Goal: Communication & Community: Answer question/provide support

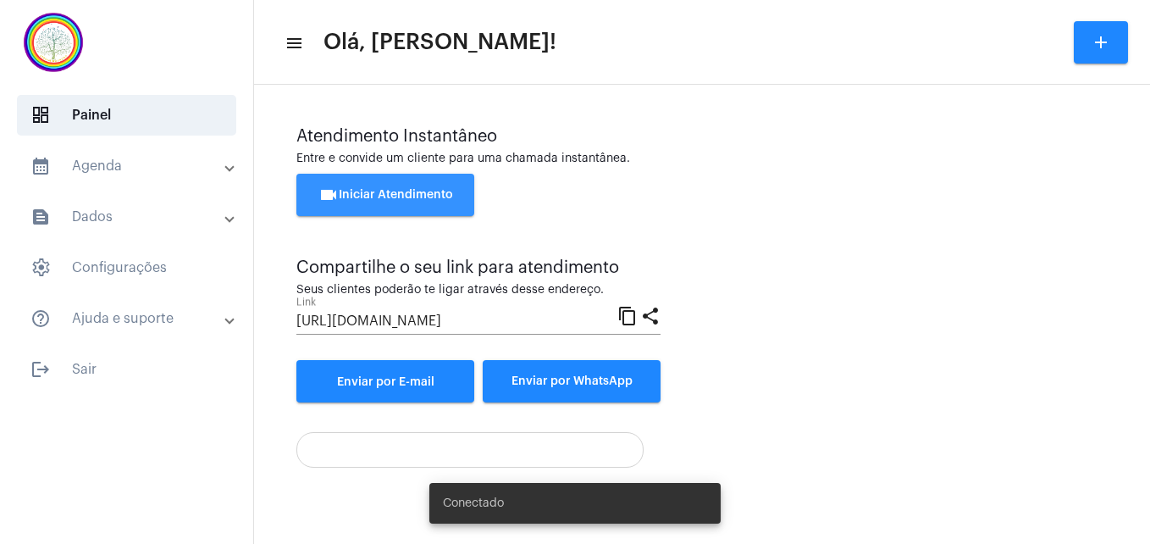
click at [397, 198] on span "videocam Iniciar Atendimento" at bounding box center [385, 195] width 135 height 12
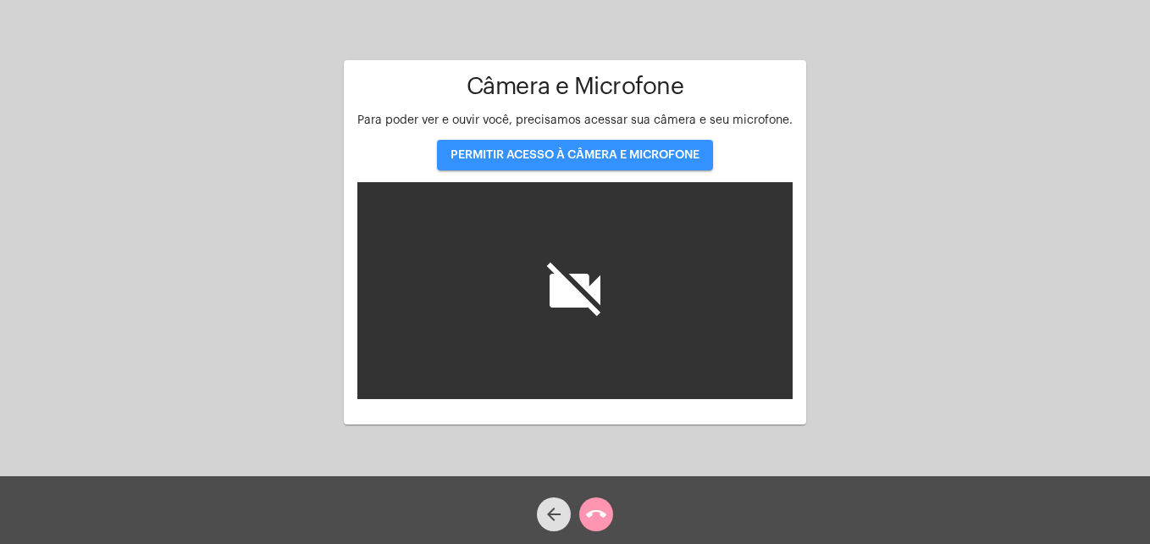
click at [559, 153] on span "PERMITIR ACESSO À CÂMERA E MICROFONE" at bounding box center [575, 155] width 249 height 12
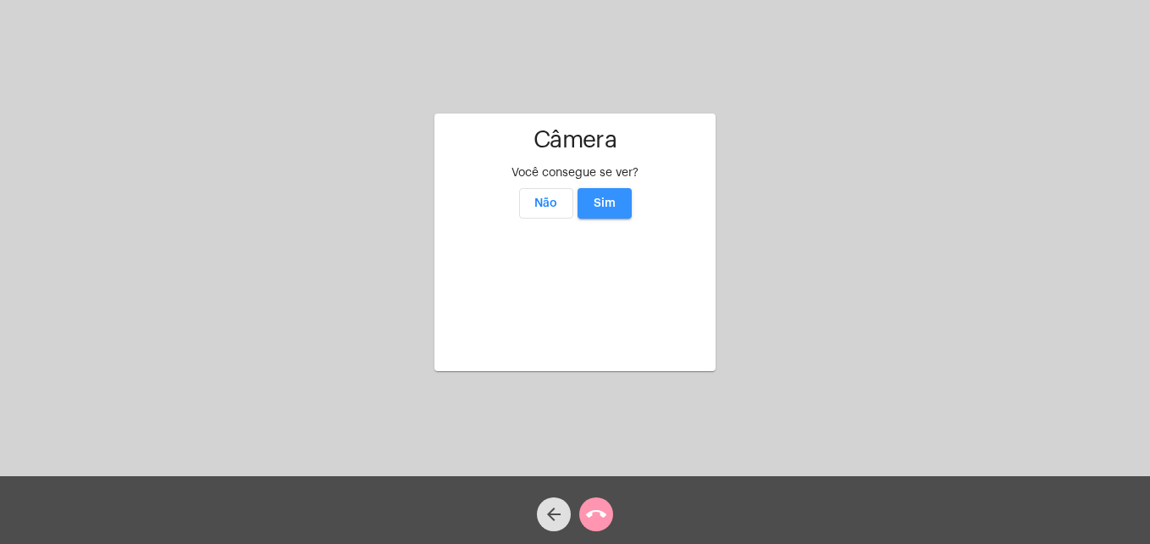
click at [600, 197] on span "Sim" at bounding box center [605, 203] width 22 height 12
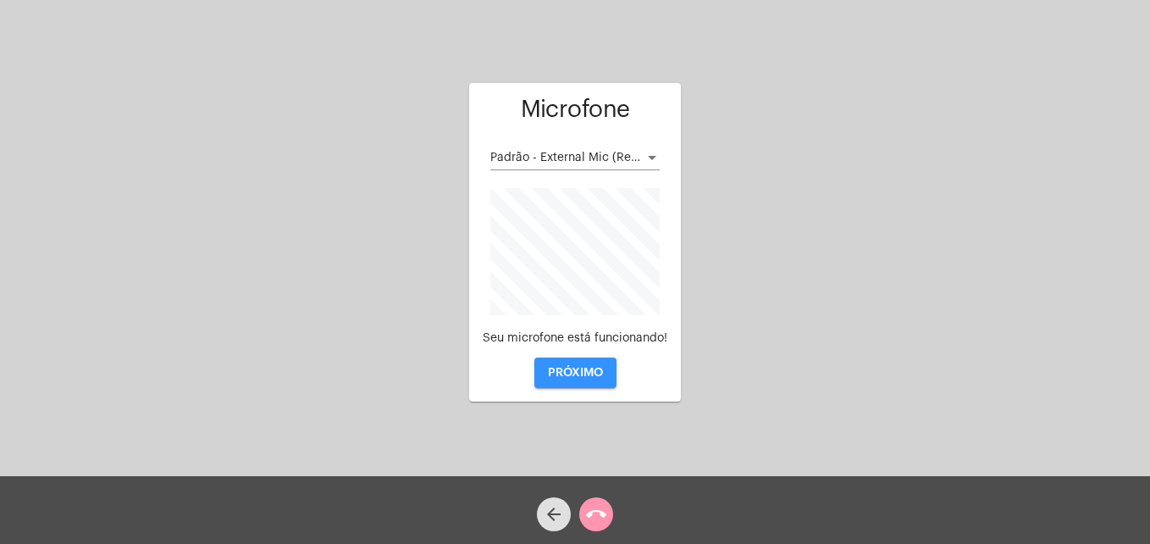
click at [573, 373] on span "PRÓXIMO" at bounding box center [575, 373] width 55 height 12
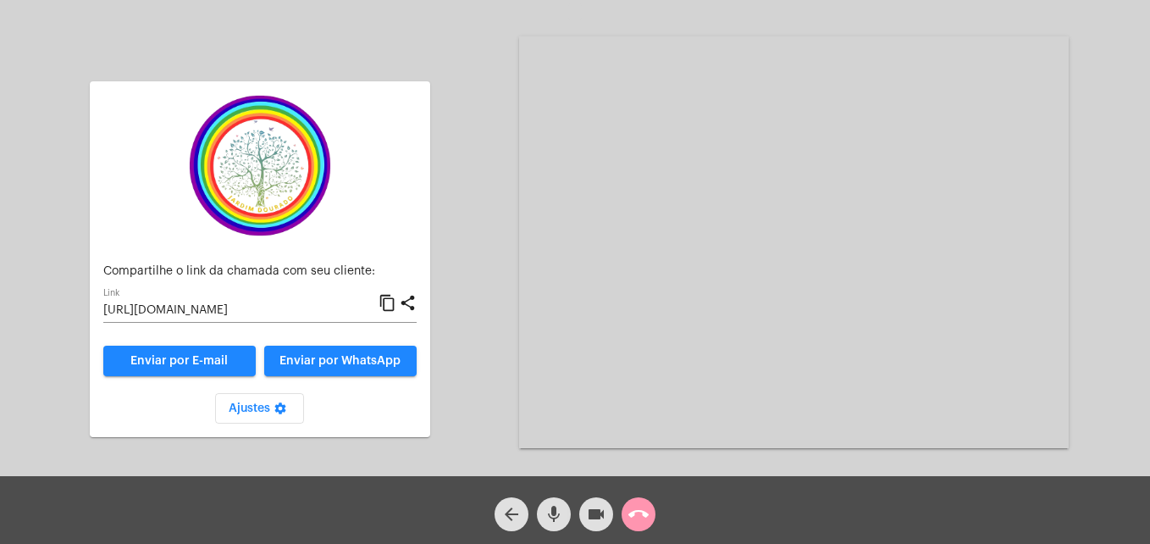
click at [391, 303] on mat-icon "content_copy" at bounding box center [388, 303] width 18 height 20
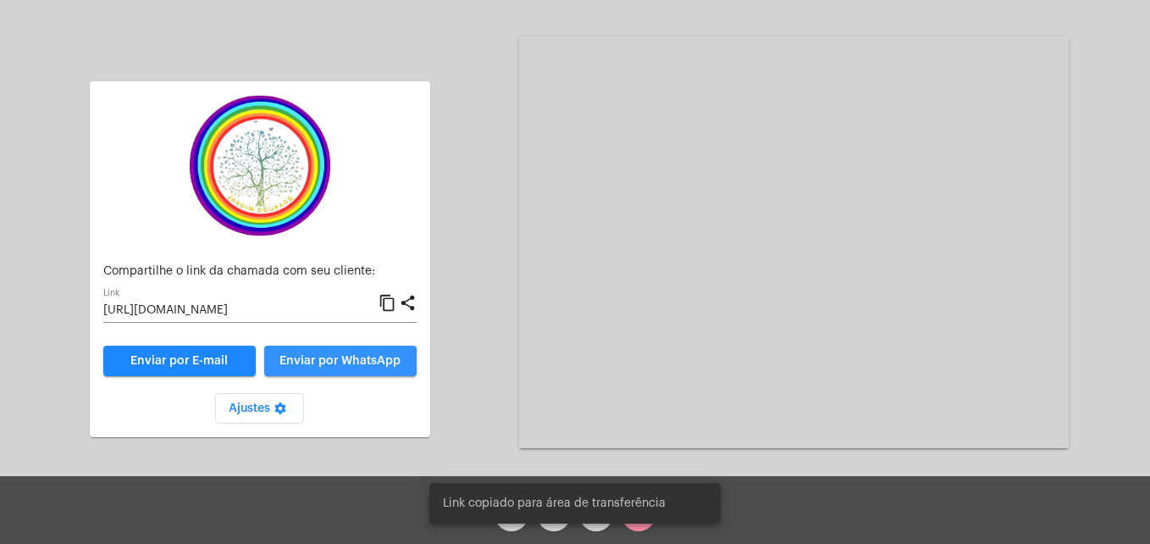
click at [375, 354] on button "Enviar por WhatsApp" at bounding box center [340, 361] width 152 height 30
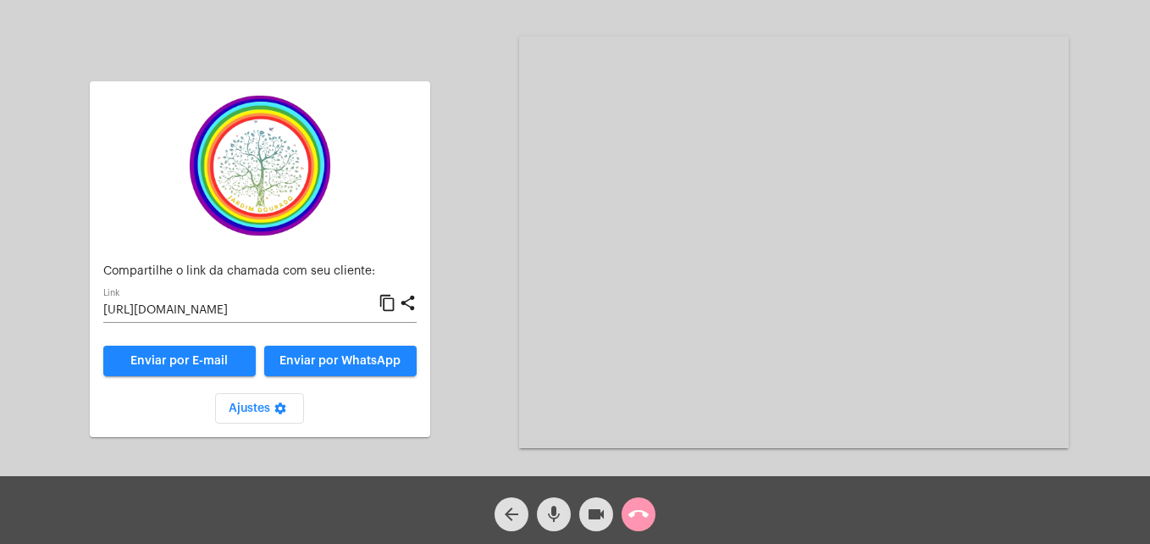
click at [641, 513] on mat-icon "call_end" at bounding box center [638, 514] width 20 height 20
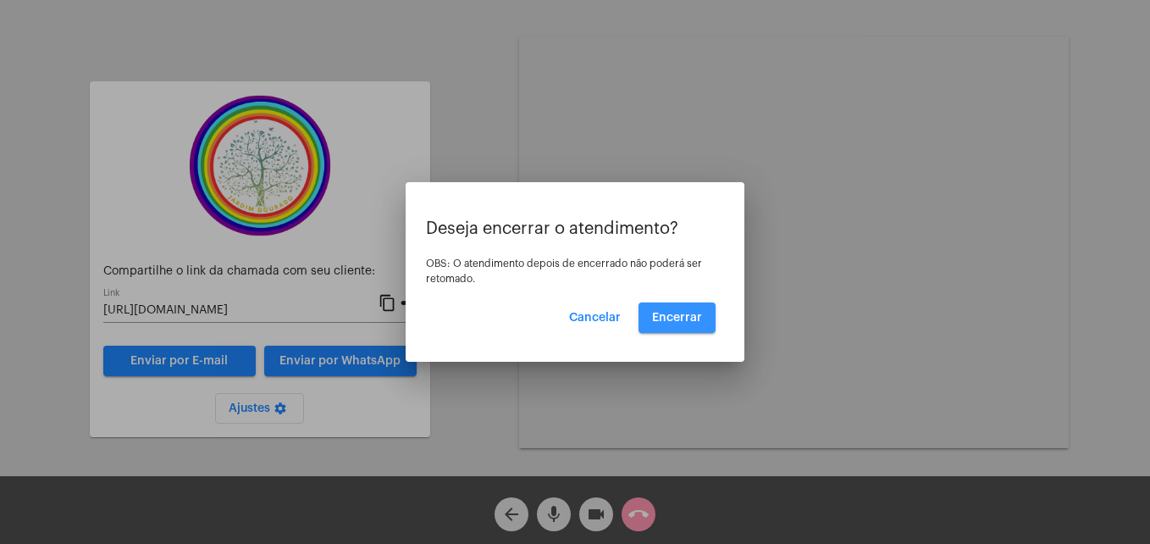
click at [683, 312] on span "Encerrar" at bounding box center [677, 318] width 50 height 12
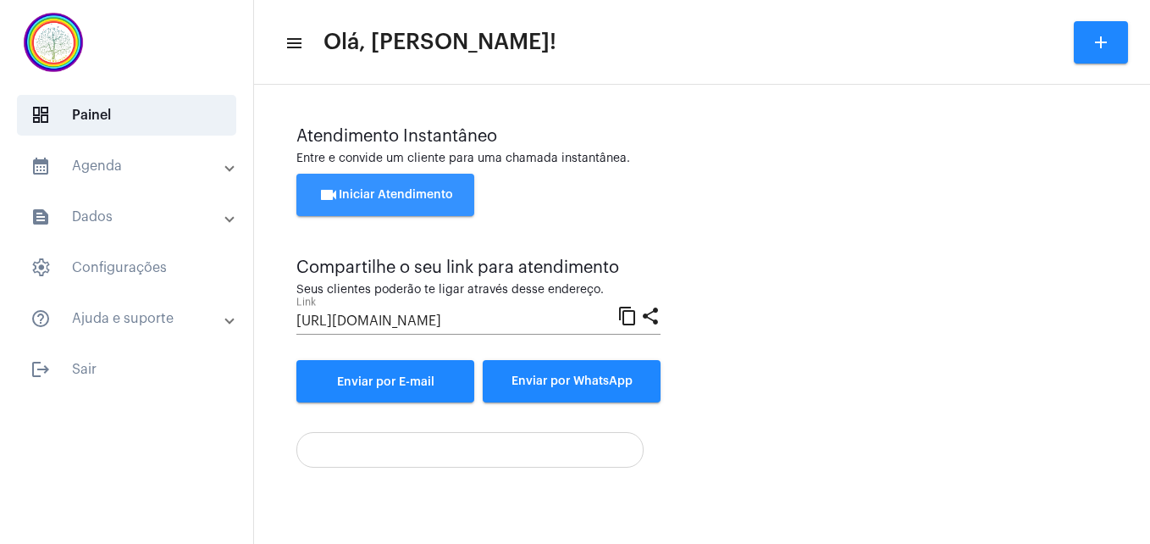
click at [378, 196] on span "videocam Iniciar Atendimento" at bounding box center [385, 195] width 135 height 12
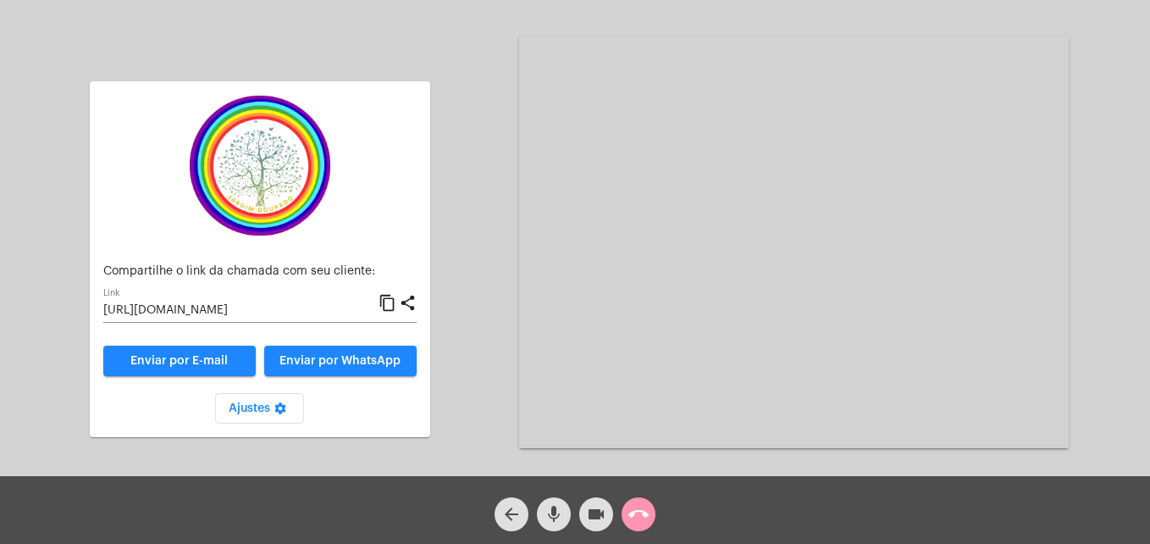
click at [388, 307] on mat-icon "content_copy" at bounding box center [388, 303] width 18 height 20
click at [390, 304] on mat-icon "content_copy" at bounding box center [388, 303] width 18 height 20
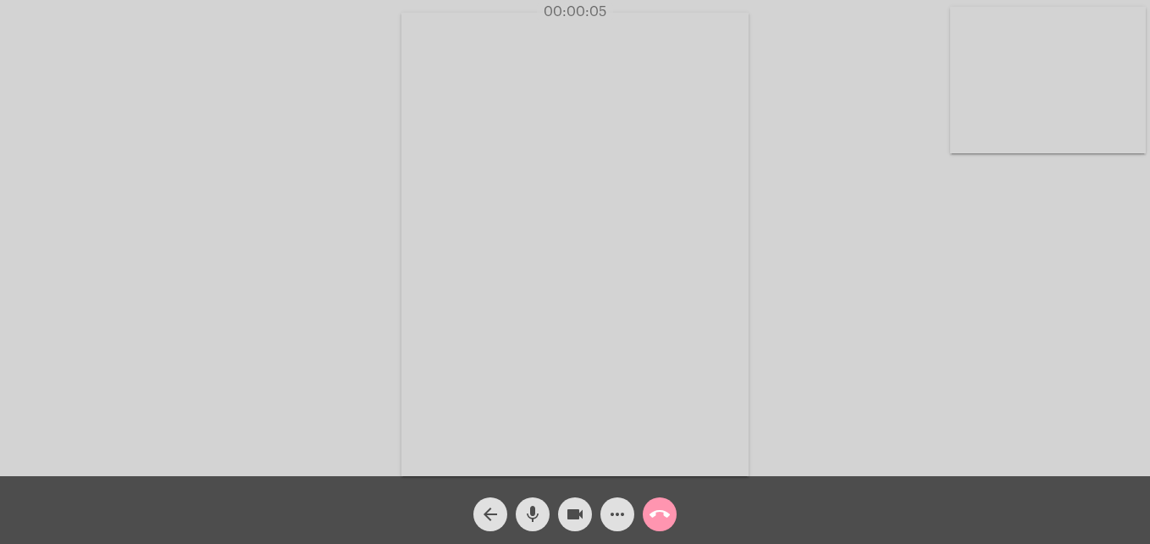
click at [988, 126] on video at bounding box center [1048, 80] width 196 height 147
click at [495, 416] on video at bounding box center [728, 242] width 617 height 463
